Goal: Task Accomplishment & Management: Use online tool/utility

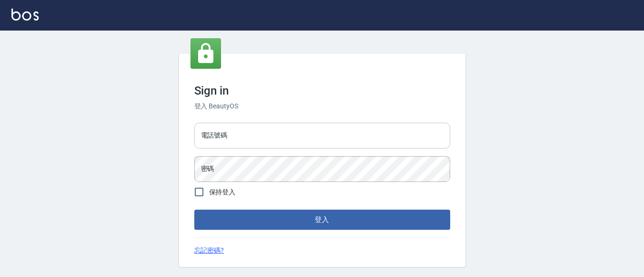
click at [284, 133] on input "電話號碼" at bounding box center [322, 136] width 256 height 26
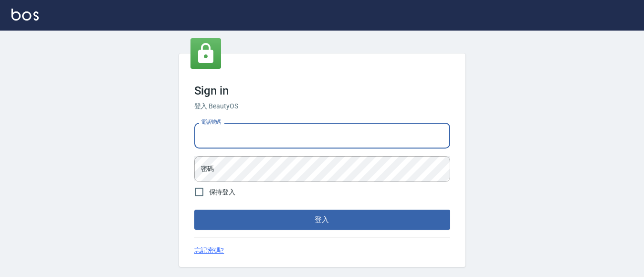
click at [281, 140] on input "電話號碼" at bounding box center [322, 136] width 256 height 26
click at [281, 139] on input "電話號碼" at bounding box center [322, 136] width 256 height 26
type input "7320483"
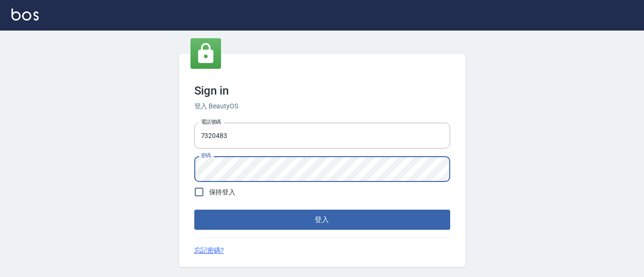
click at [194, 209] on button "登入" at bounding box center [322, 219] width 256 height 20
